Goal: Information Seeking & Learning: Learn about a topic

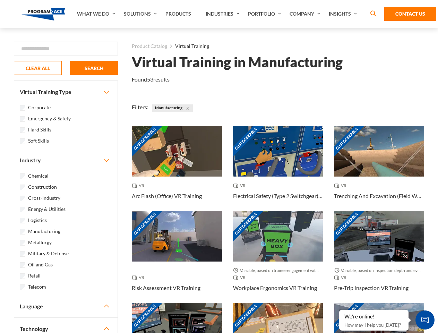
click at [97, 14] on link "What We Do" at bounding box center [96, 14] width 47 height 28
click at [141, 14] on link "Solutions" at bounding box center [141, 14] width 42 height 28
click at [223, 14] on link "Industries" at bounding box center [223, 14] width 42 height 28
click at [306, 14] on link "Company" at bounding box center [305, 14] width 39 height 28
click at [344, 14] on link "Insights" at bounding box center [343, 14] width 37 height 28
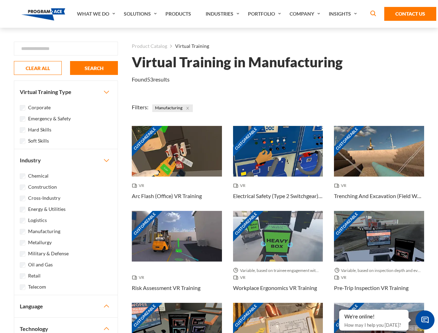
click at [0, 0] on div "Blog White Papers News" at bounding box center [0, 0] width 0 height 0
click at [0, 0] on strong "How Virtual Learning Can Enhance Workforce Productivity: A Guide for L&D Manage…" at bounding box center [0, 0] width 0 height 0
click at [424, 319] on span "Minimize live chat window" at bounding box center [424, 319] width 25 height 25
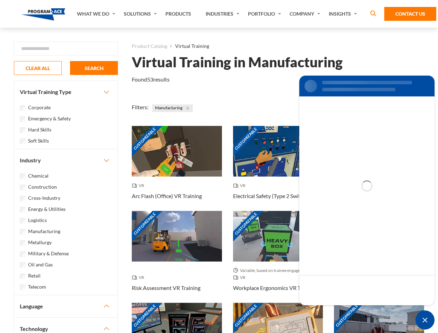
click at [339, 310] on div "Customizable" at bounding box center [379, 328] width 90 height 51
